Goal: Information Seeking & Learning: Find specific fact

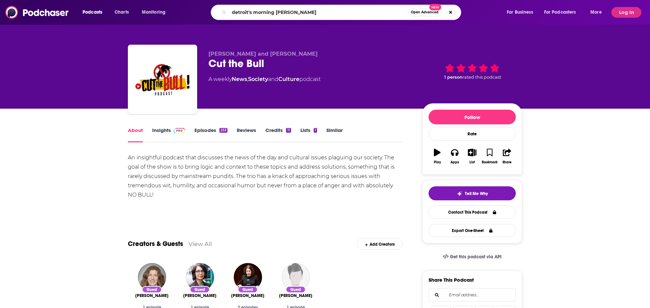
type input "detroit's morning answer"
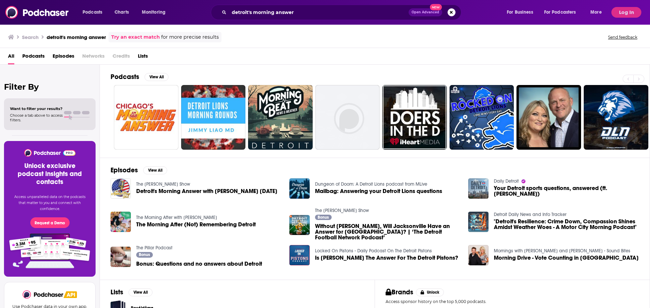
click at [125, 76] on h2 "Podcasts" at bounding box center [125, 77] width 29 height 8
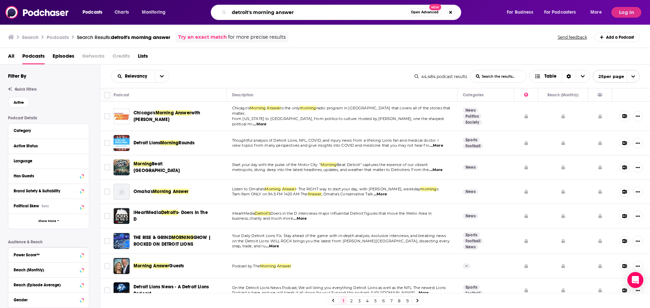
click at [299, 9] on input "detroit's morning answer" at bounding box center [318, 12] width 179 height 11
drag, startPoint x: 299, startPoint y: 9, endPoint x: 147, endPoint y: 37, distance: 154.5
click at [229, 18] on input "detroit's morning answer" at bounding box center [318, 12] width 179 height 11
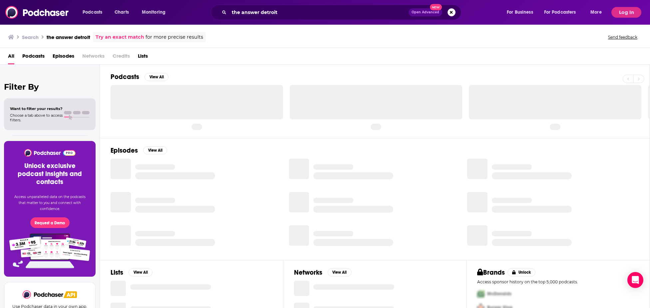
click at [122, 74] on h2 "Podcasts" at bounding box center [125, 77] width 29 height 8
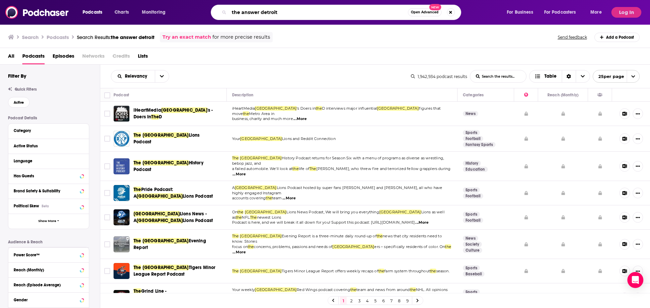
click at [267, 13] on input "the answer detroit" at bounding box center [318, 12] width 179 height 11
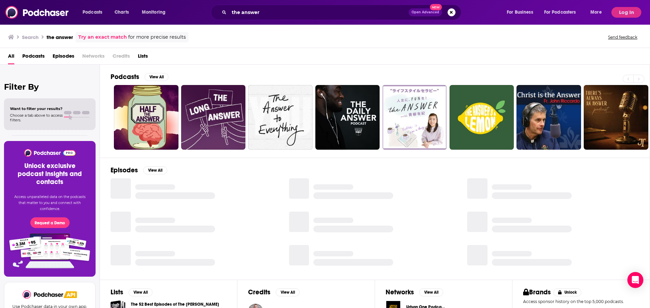
click at [128, 80] on h2 "Podcasts" at bounding box center [125, 77] width 29 height 8
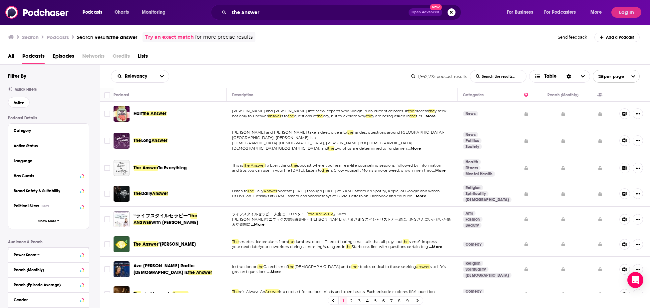
drag, startPoint x: 317, startPoint y: 45, endPoint x: 328, endPoint y: 41, distance: 11.8
click at [317, 45] on div "Search Podcasts Search Results: the answer Try an exact match for more precise …" at bounding box center [325, 36] width 650 height 24
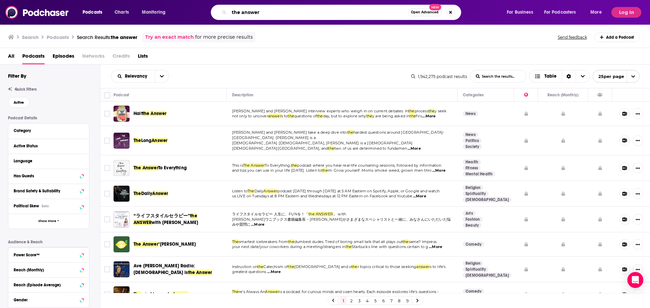
drag, startPoint x: 263, startPoint y: 10, endPoint x: 201, endPoint y: 14, distance: 61.7
click at [229, 13] on input "the answer" at bounding box center [318, 12] width 179 height 11
type input "[PERSON_NAME]"
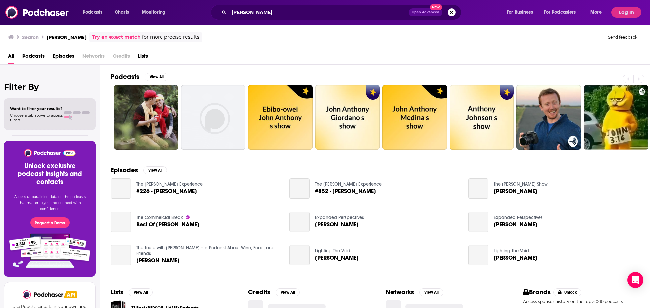
click at [123, 76] on h2 "Podcasts" at bounding box center [125, 77] width 29 height 8
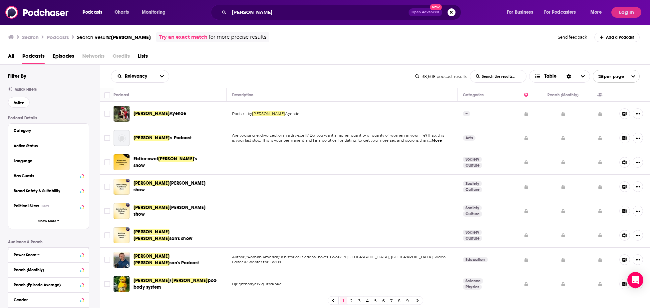
click at [307, 79] on div "Relevancy List Search Input Search the results... Table" at bounding box center [263, 76] width 304 height 13
